Goal: Task Accomplishment & Management: Complete application form

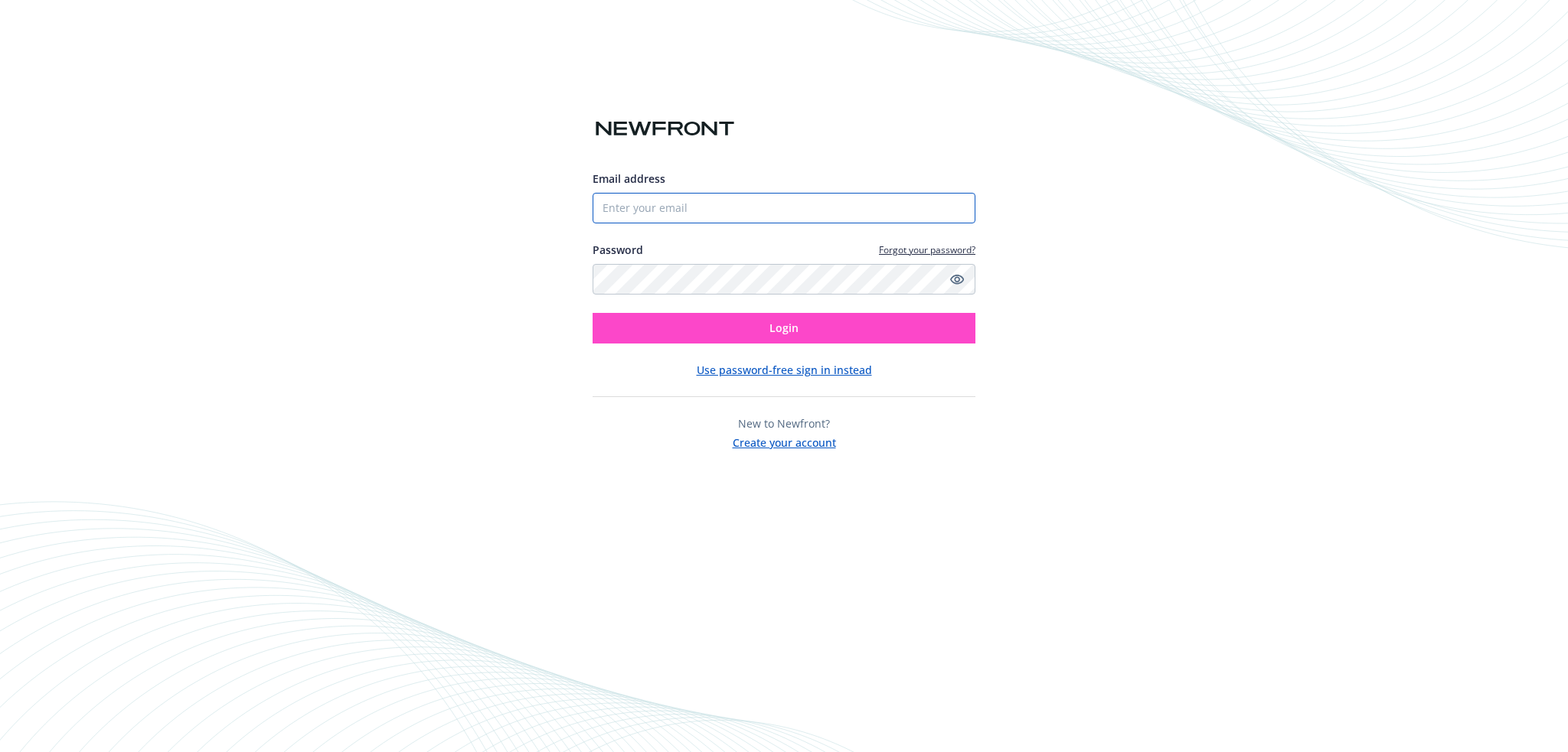
type input "[EMAIL_ADDRESS][DOMAIN_NAME]"
click at [626, 336] on button "Login" at bounding box center [783, 329] width 383 height 31
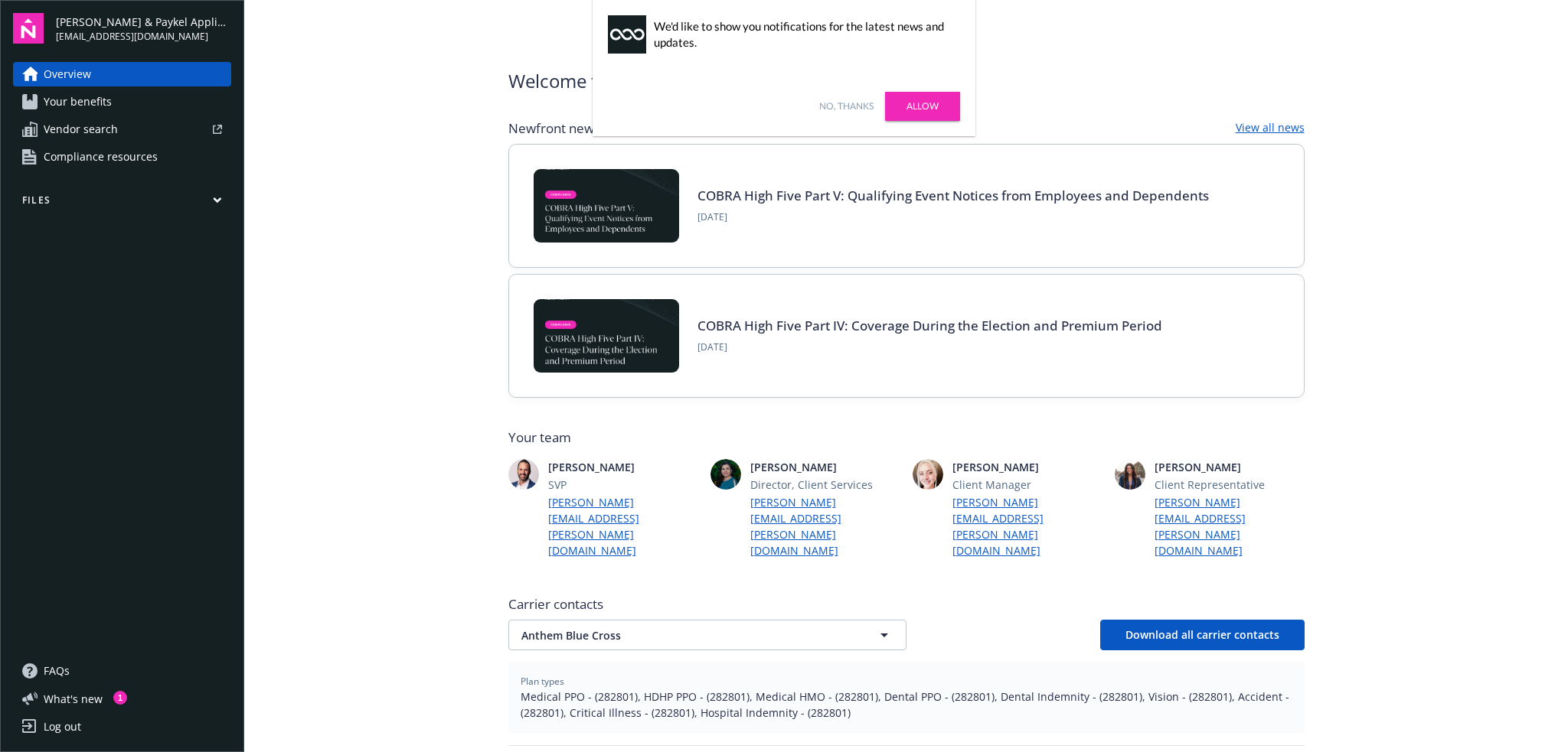
click at [76, 200] on button "Files" at bounding box center [122, 203] width 218 height 19
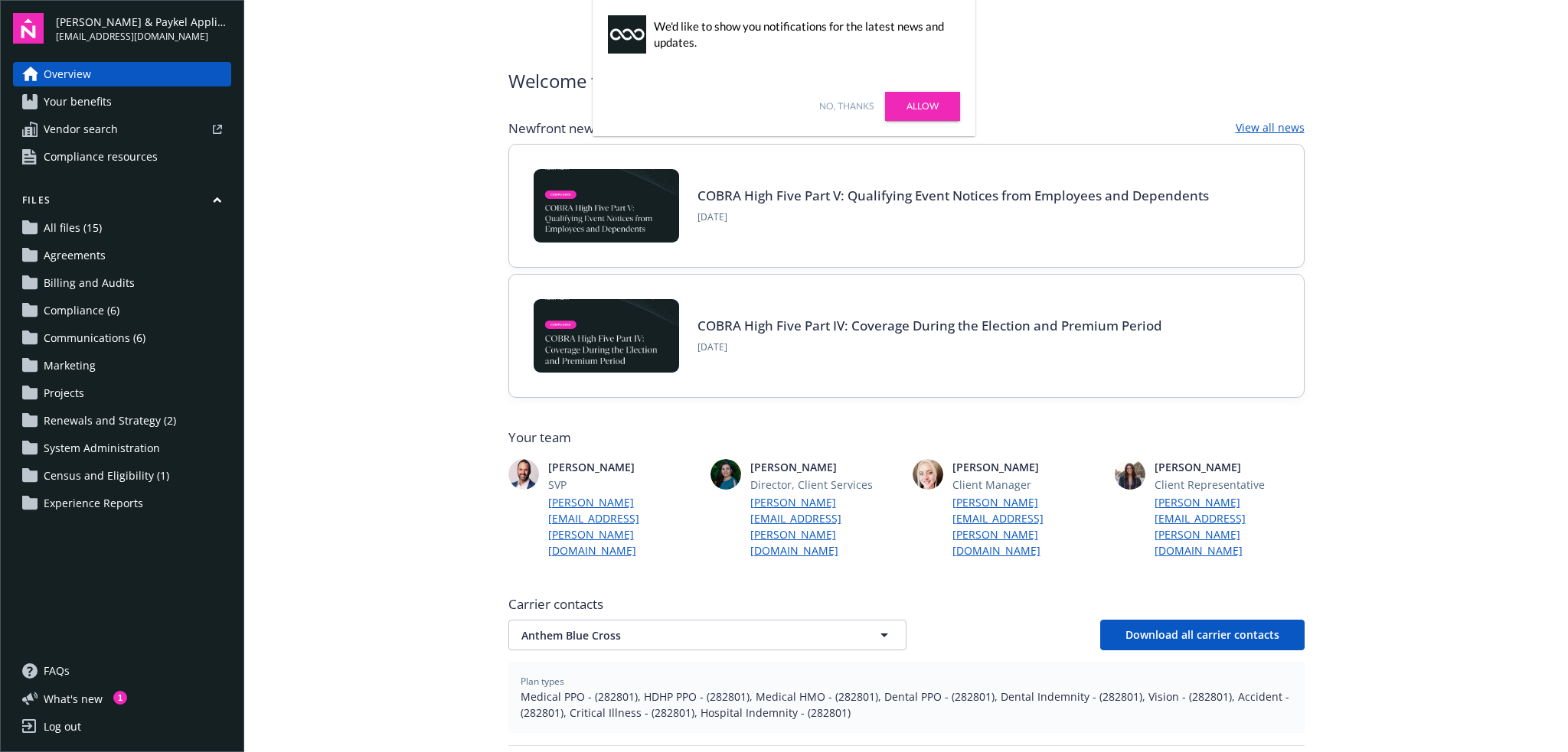
click at [99, 475] on span "Census and Eligibility (1)" at bounding box center [106, 476] width 126 height 25
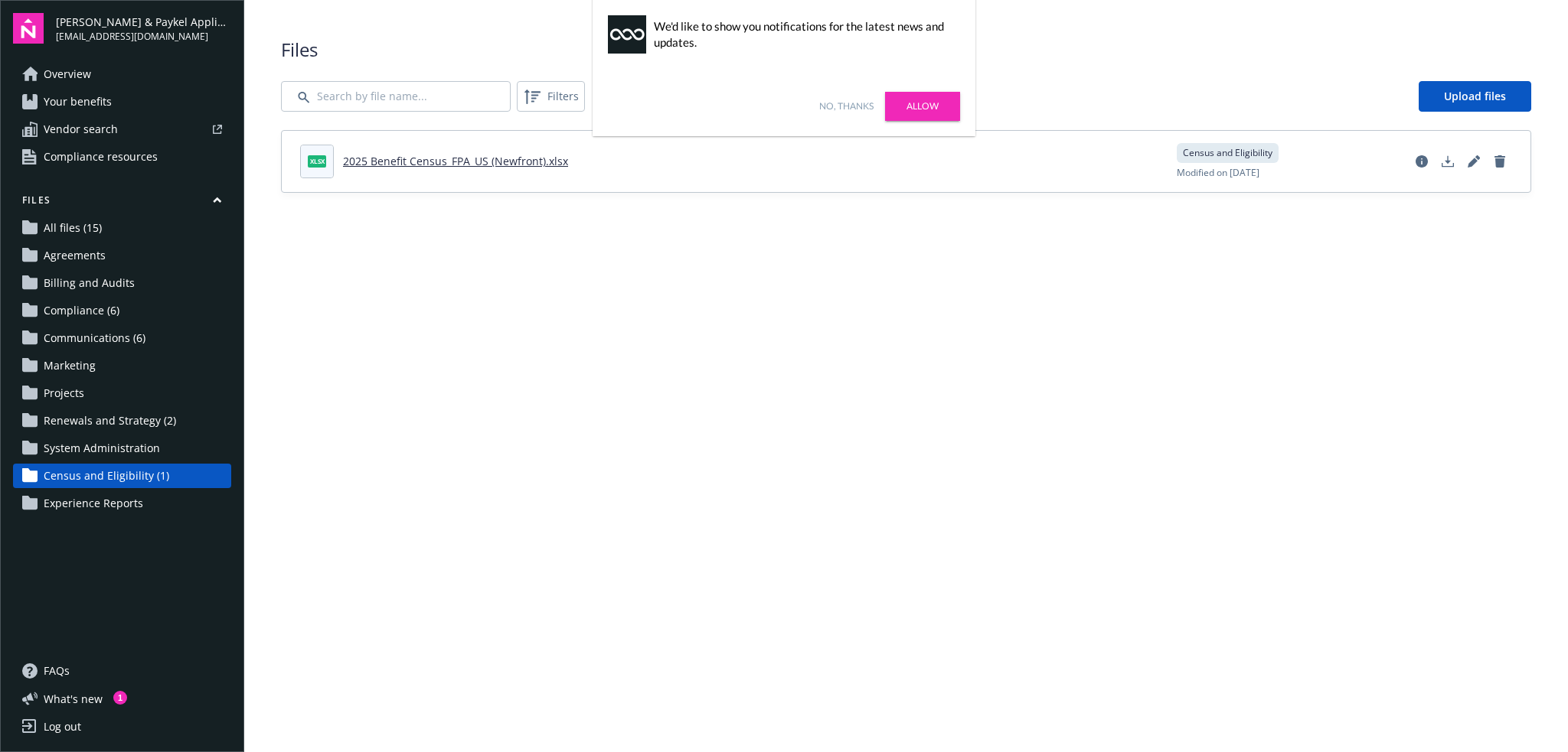
click at [846, 107] on link "No, thanks" at bounding box center [846, 106] width 55 height 14
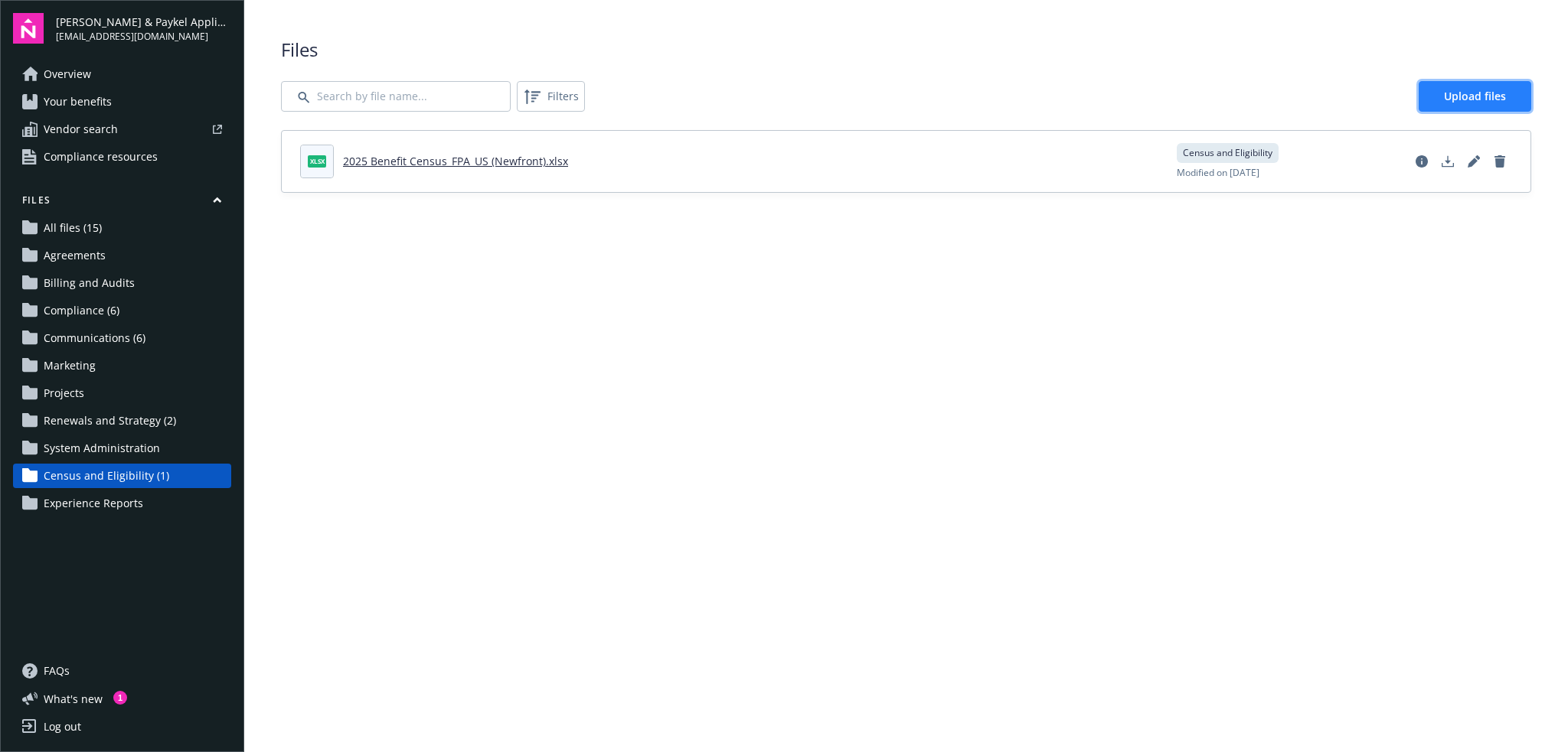
click at [1460, 91] on span "Upload files" at bounding box center [1475, 96] width 62 height 15
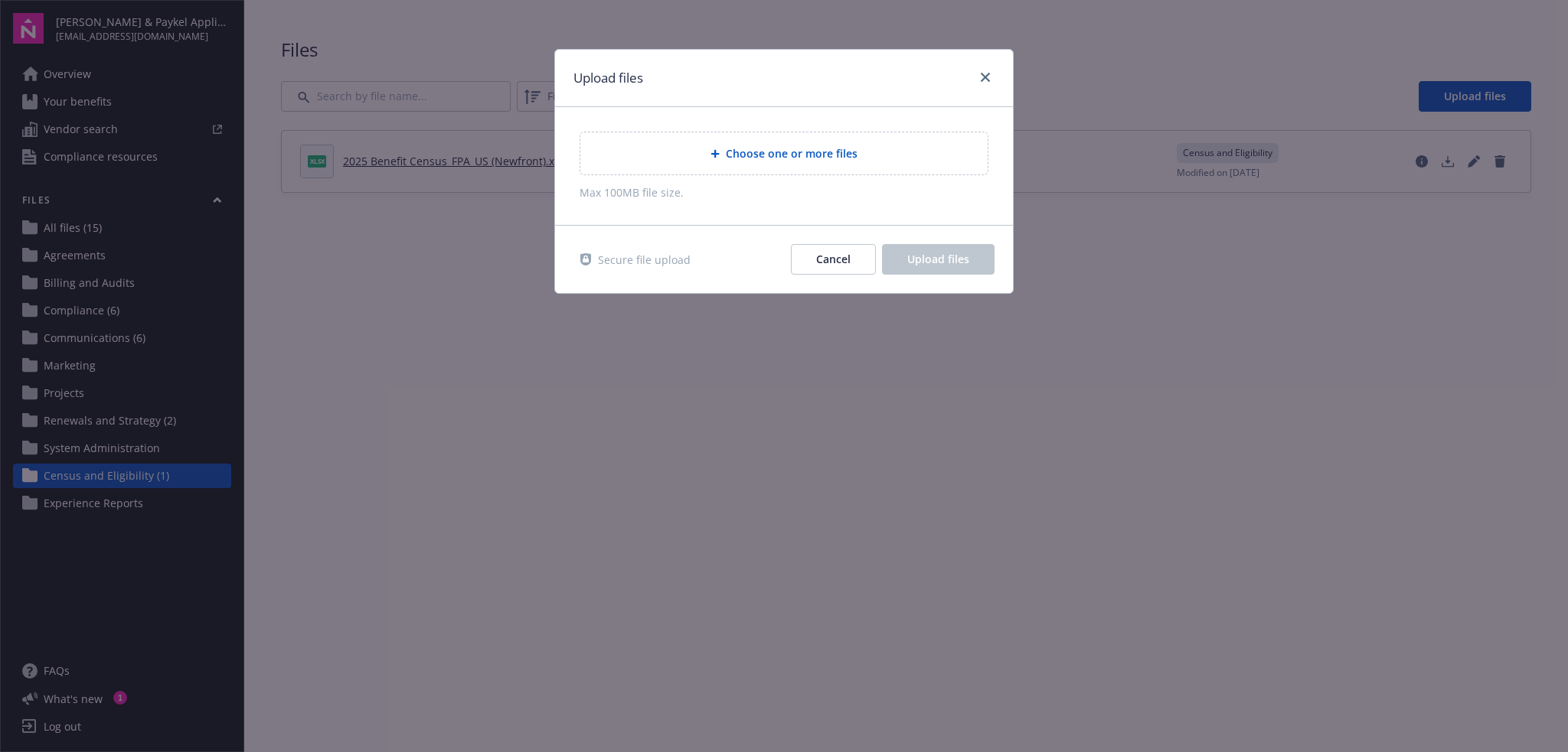
click at [768, 150] on span "Choose one or more files" at bounding box center [792, 153] width 132 height 16
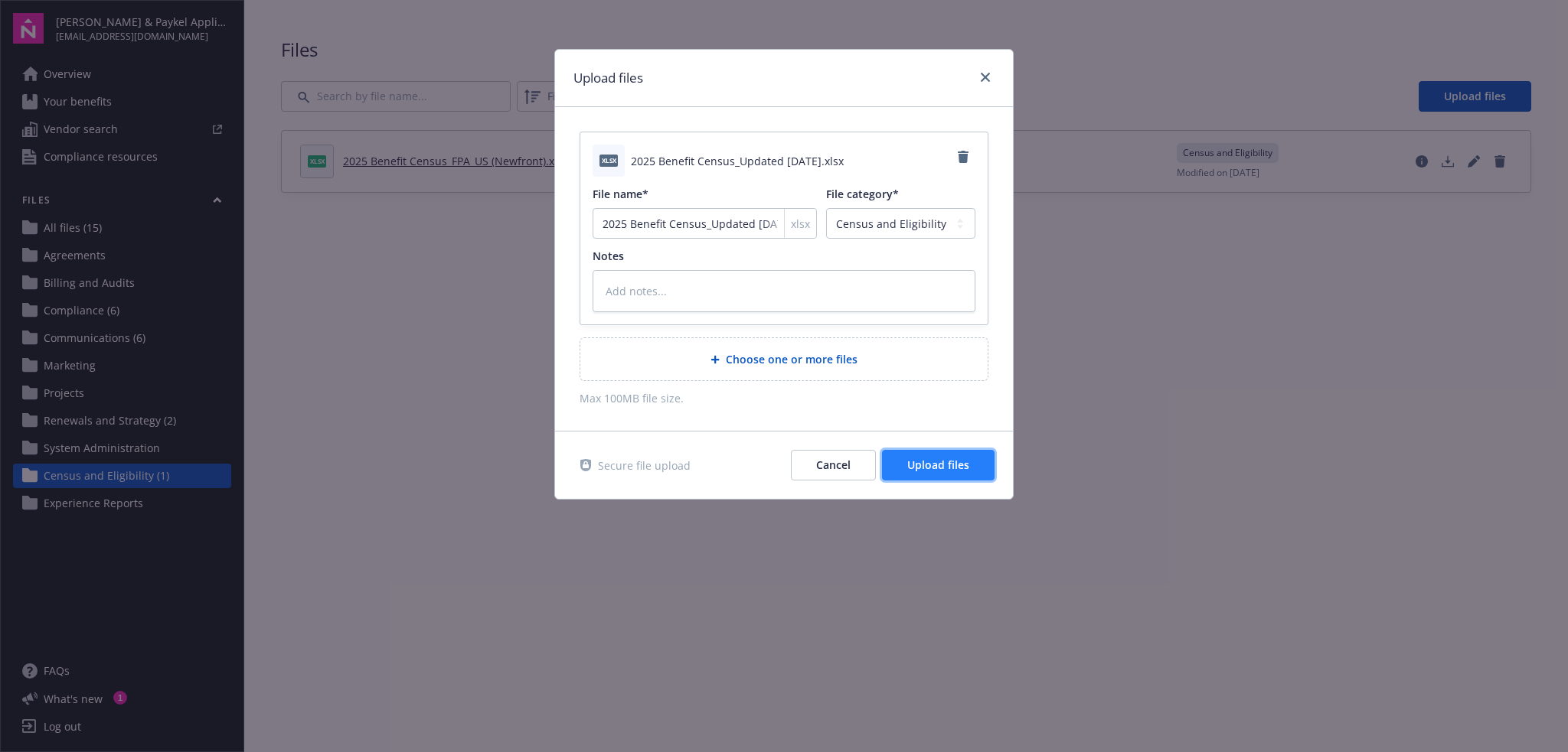
click at [942, 466] on span "Upload files" at bounding box center [938, 465] width 62 height 15
type textarea "x"
